Goal: Book appointment/travel/reservation

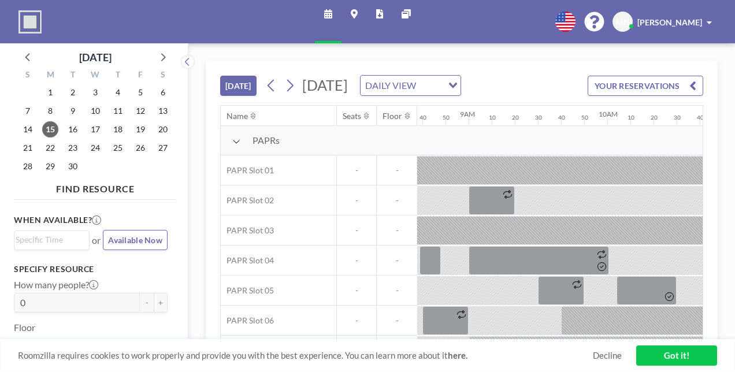
scroll to position [0, 1202]
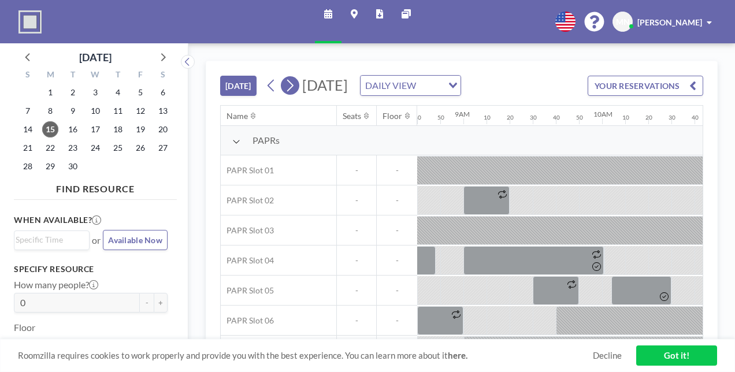
click at [281, 76] on button at bounding box center [290, 85] width 18 height 18
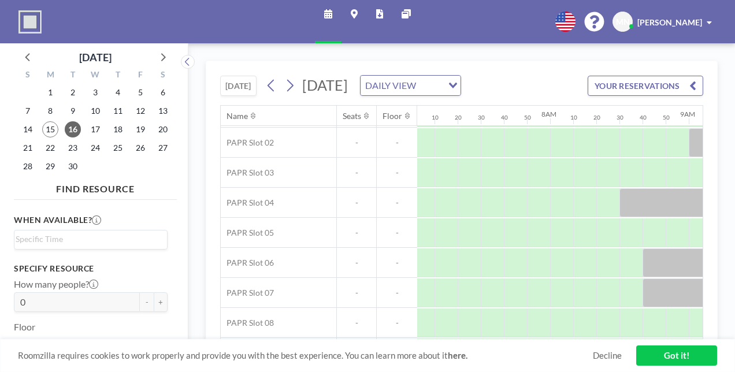
scroll to position [83, 976]
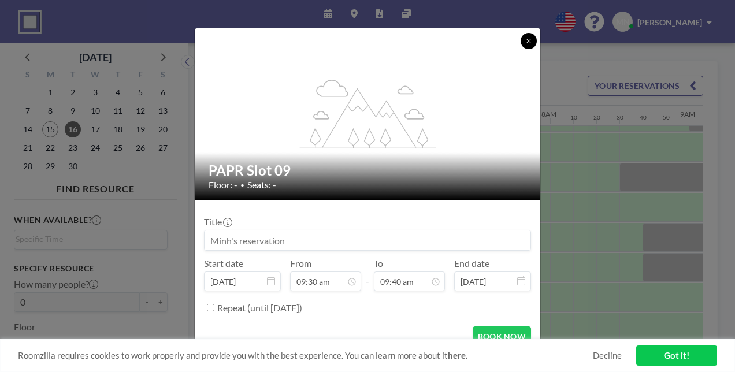
click at [525, 44] on icon at bounding box center [528, 41] width 7 height 7
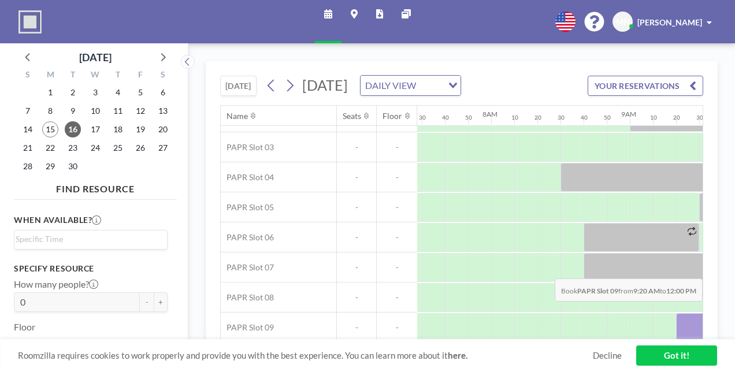
scroll to position [83, 1059]
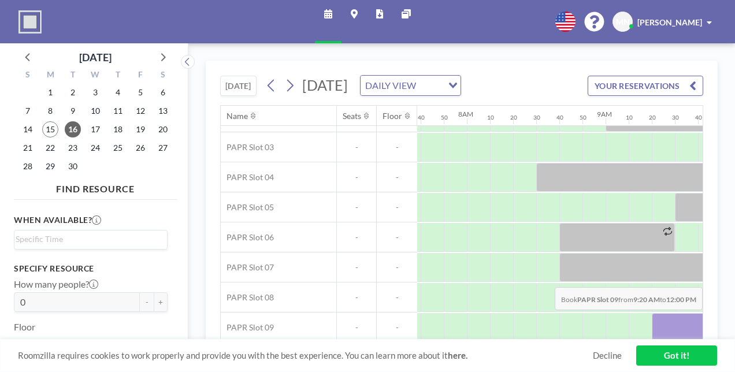
drag, startPoint x: 432, startPoint y: 258, endPoint x: 623, endPoint y: 260, distance: 191.8
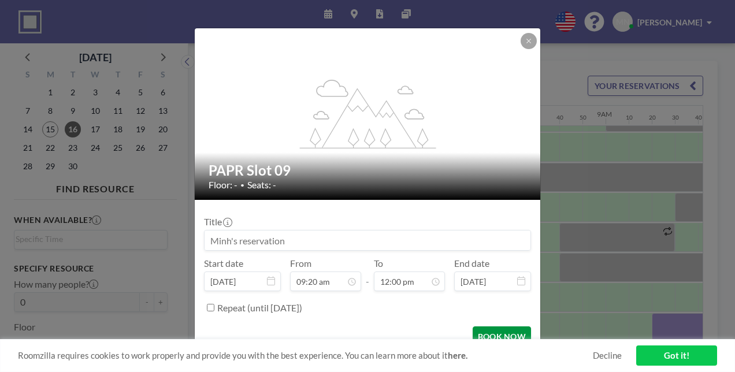
click at [473, 326] on button "BOOK NOW" at bounding box center [502, 336] width 58 height 20
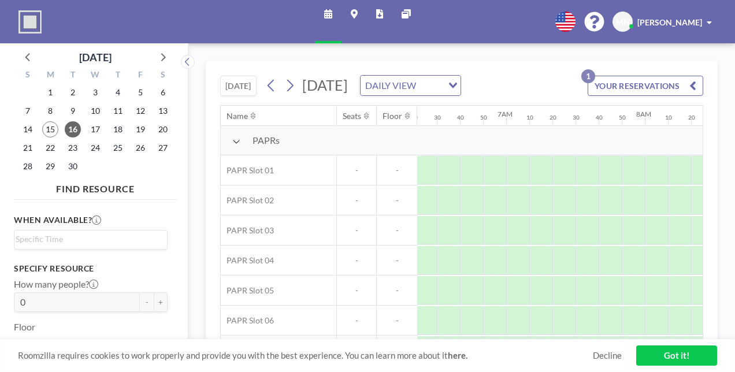
scroll to position [83, 882]
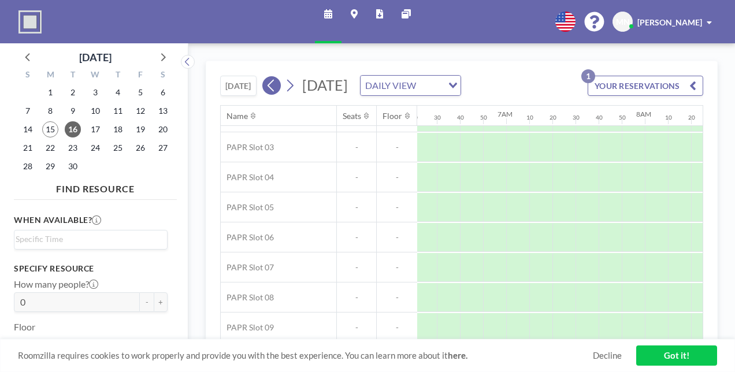
click at [266, 77] on icon at bounding box center [271, 85] width 11 height 17
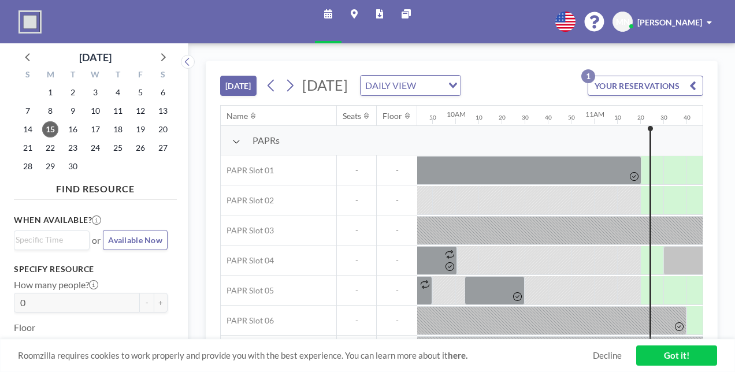
scroll to position [0, 1368]
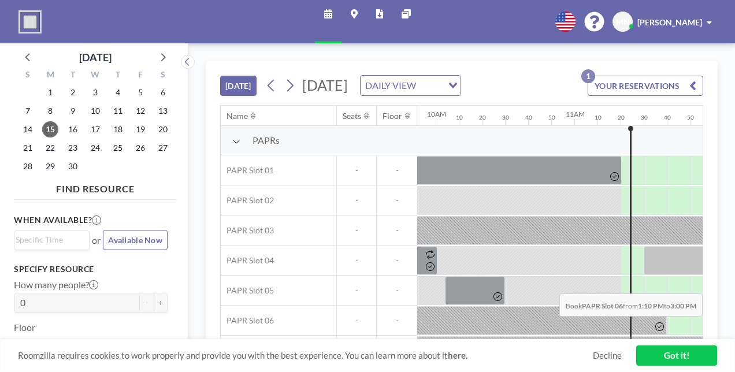
drag, startPoint x: 458, startPoint y: 263, endPoint x: 648, endPoint y: 266, distance: 190.1
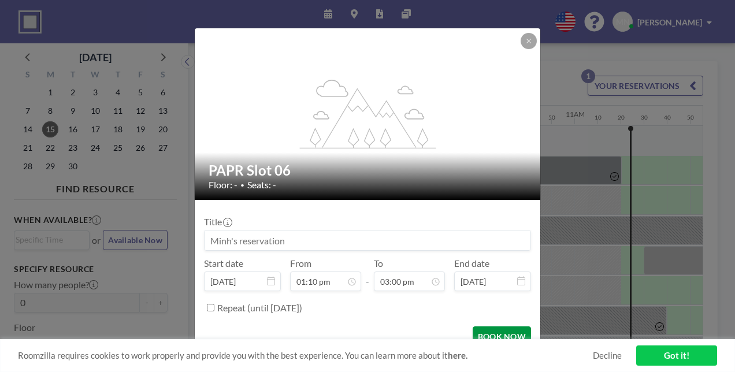
click at [485, 326] on button "BOOK NOW" at bounding box center [502, 336] width 58 height 20
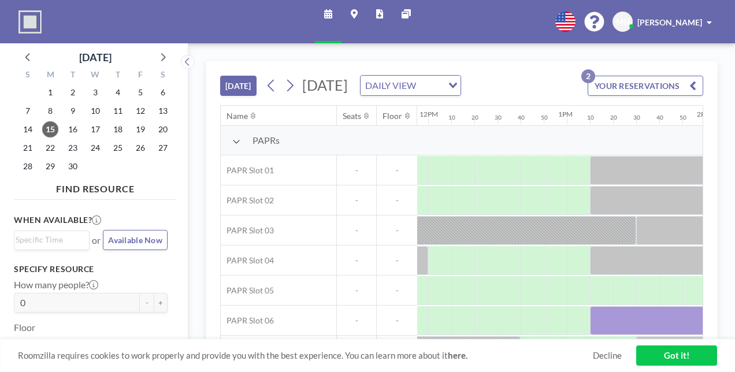
scroll to position [0, 1653]
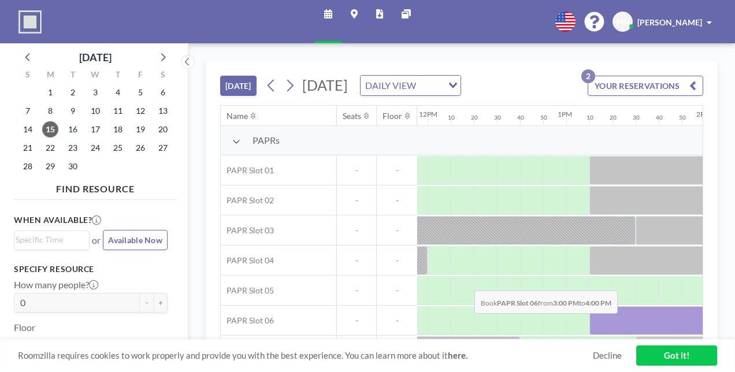
drag, startPoint x: 385, startPoint y: 264, endPoint x: 471, endPoint y: 263, distance: 86.1
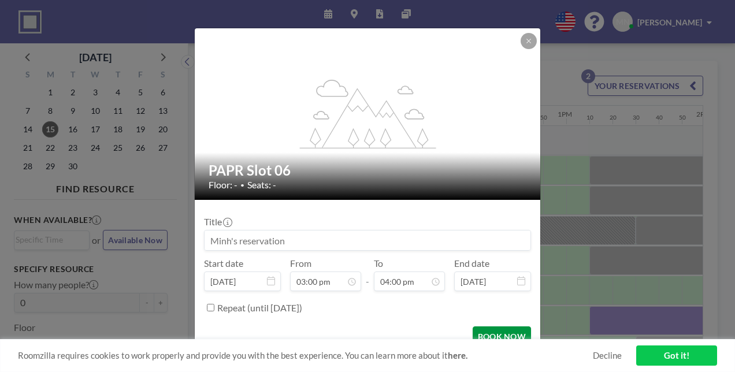
click at [477, 326] on button "BOOK NOW" at bounding box center [502, 336] width 58 height 20
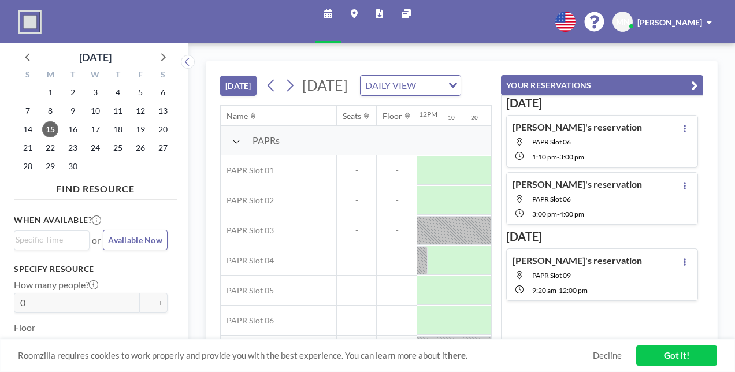
click at [670, 358] on link "Got it!" at bounding box center [676, 355] width 81 height 20
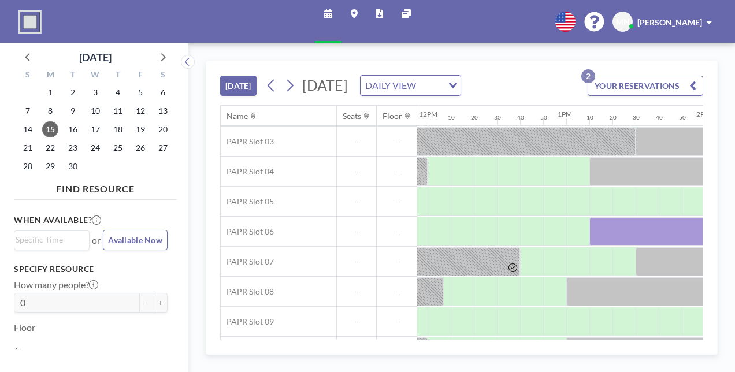
drag, startPoint x: 407, startPoint y: 345, endPoint x: 386, endPoint y: 343, distance: 20.3
click at [386, 340] on div "[DATE] [DATE] DAILY VIEW Loading... YOUR RESERVATIONS 2 Name Seats Floor 12AM 1…" at bounding box center [461, 200] width 483 height 279
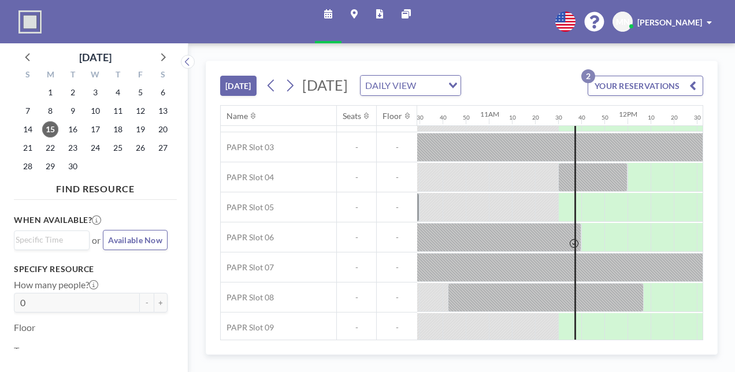
scroll to position [83, 1461]
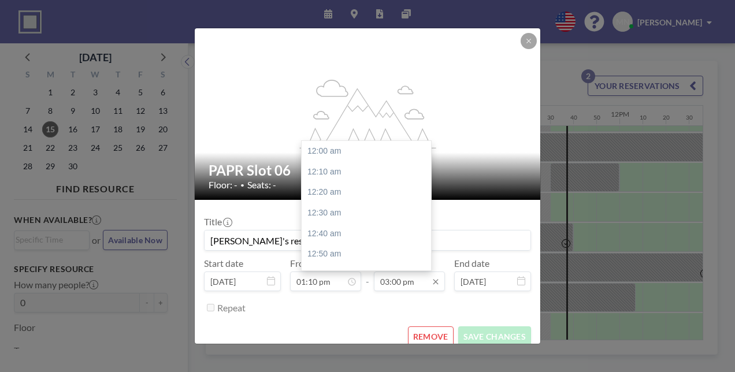
scroll to position [1660, 0]
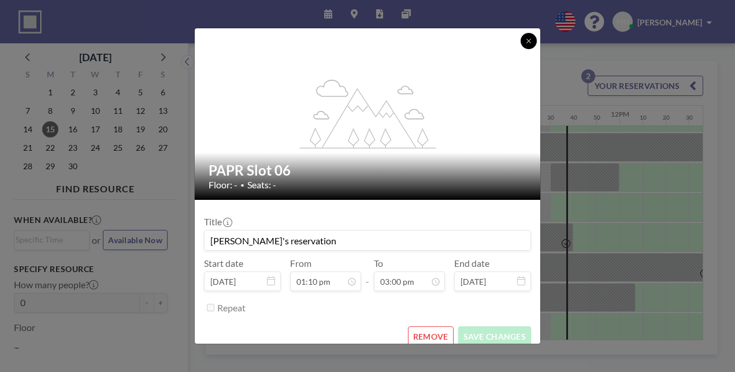
click at [525, 44] on icon at bounding box center [528, 41] width 7 height 7
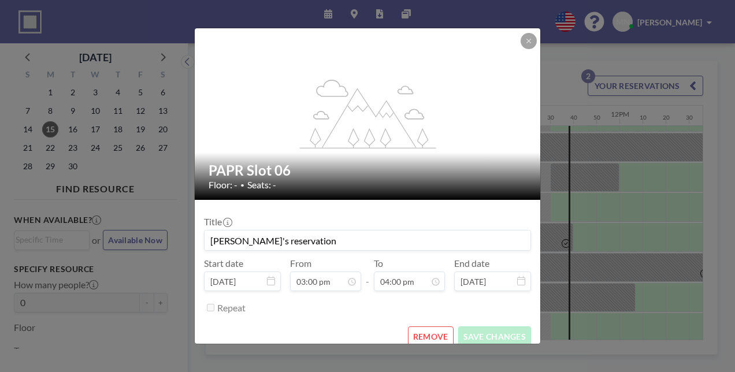
click at [419, 326] on button "REMOVE" at bounding box center [431, 336] width 46 height 20
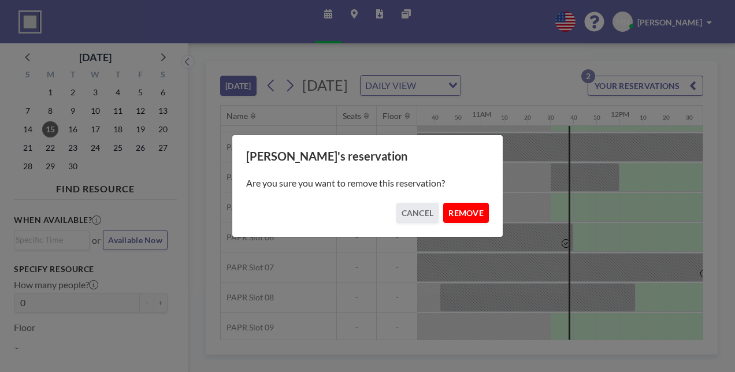
click at [447, 206] on button "REMOVE" at bounding box center [466, 213] width 46 height 20
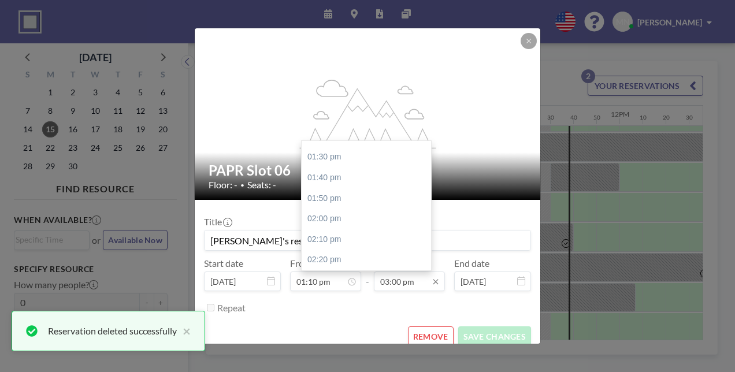
click at [403, 272] on input "03:00 pm" at bounding box center [409, 282] width 71 height 20
click at [381, 272] on input "03:00 pm" at bounding box center [409, 282] width 71 height 20
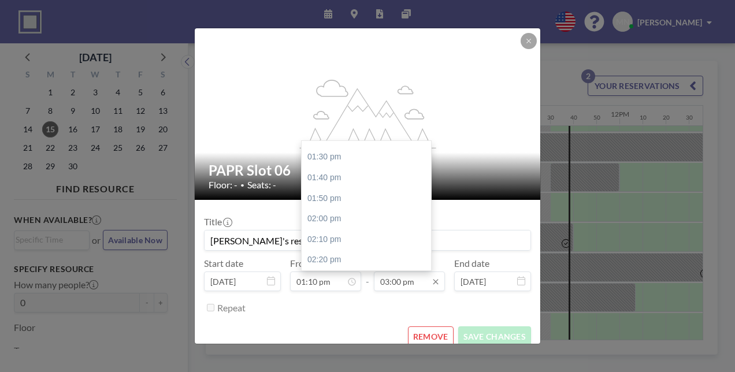
click at [384, 272] on input "03:00 pm" at bounding box center [409, 282] width 71 height 20
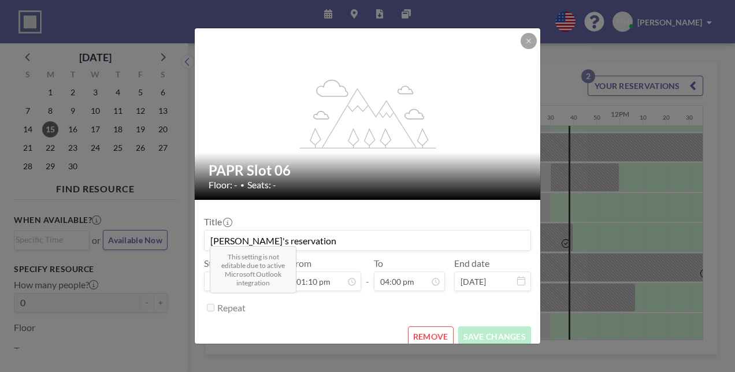
click at [437, 298] on div "Repeat" at bounding box center [374, 307] width 314 height 19
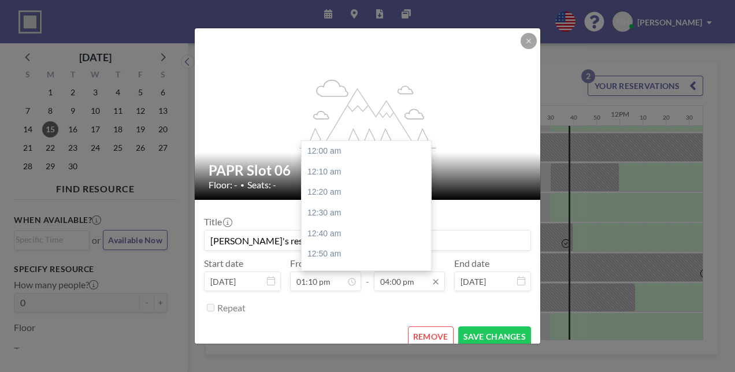
scroll to position [1771, 0]
click at [396, 365] on div "04:10 pm" at bounding box center [369, 375] width 135 height 21
type input "04:10 pm"
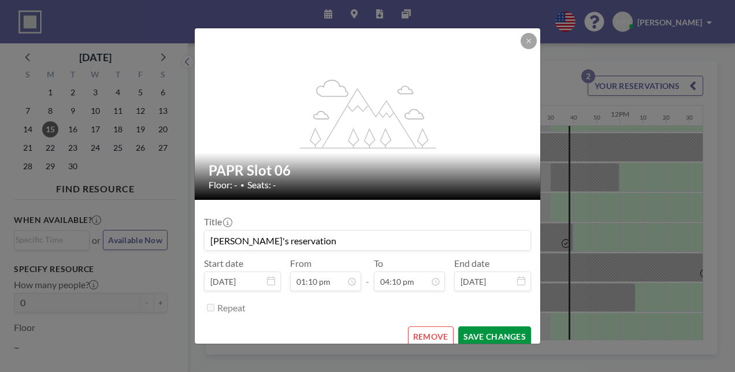
scroll to position [1788, 0]
click at [468, 326] on button "SAVE CHANGES" at bounding box center [494, 336] width 73 height 20
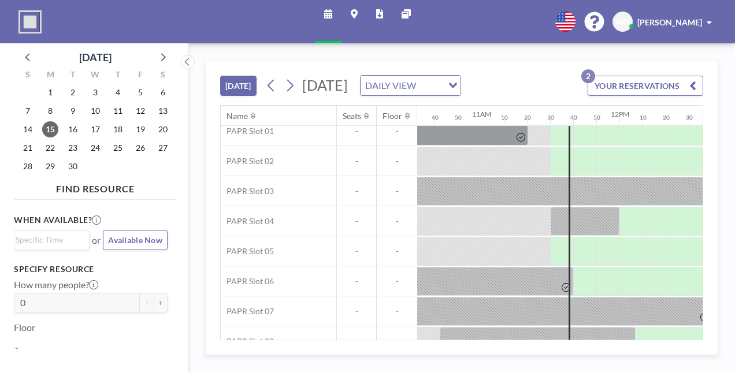
scroll to position [25, 1461]
